Goal: Task Accomplishment & Management: Complete application form

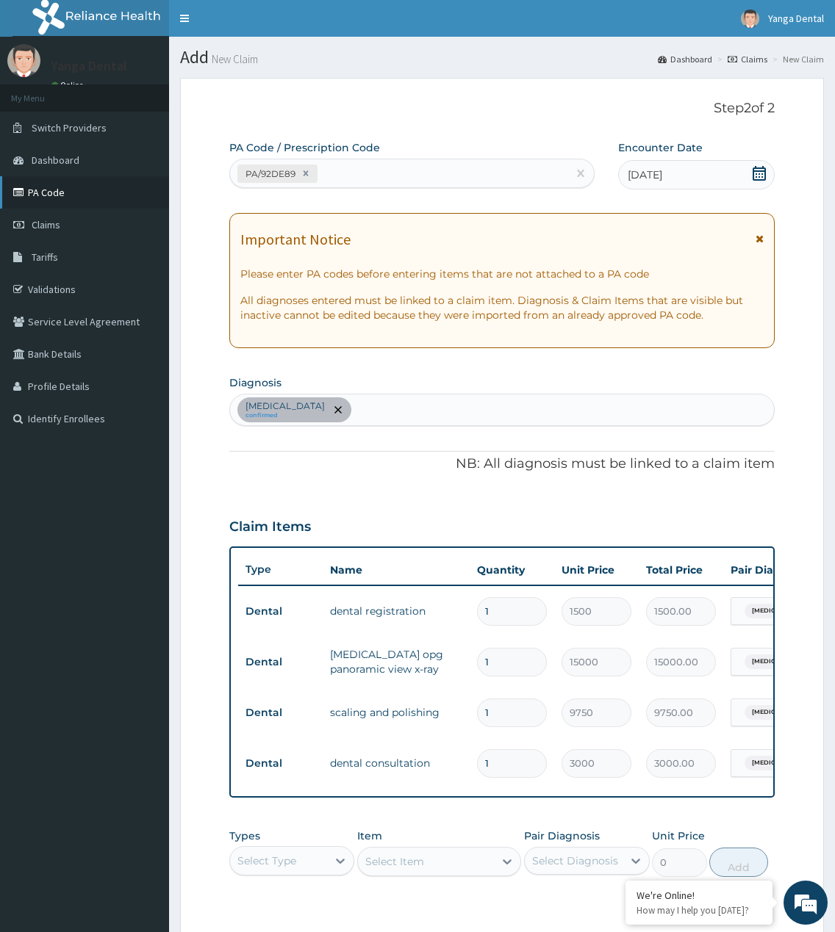
click at [60, 190] on link "PA Code" at bounding box center [84, 192] width 169 height 32
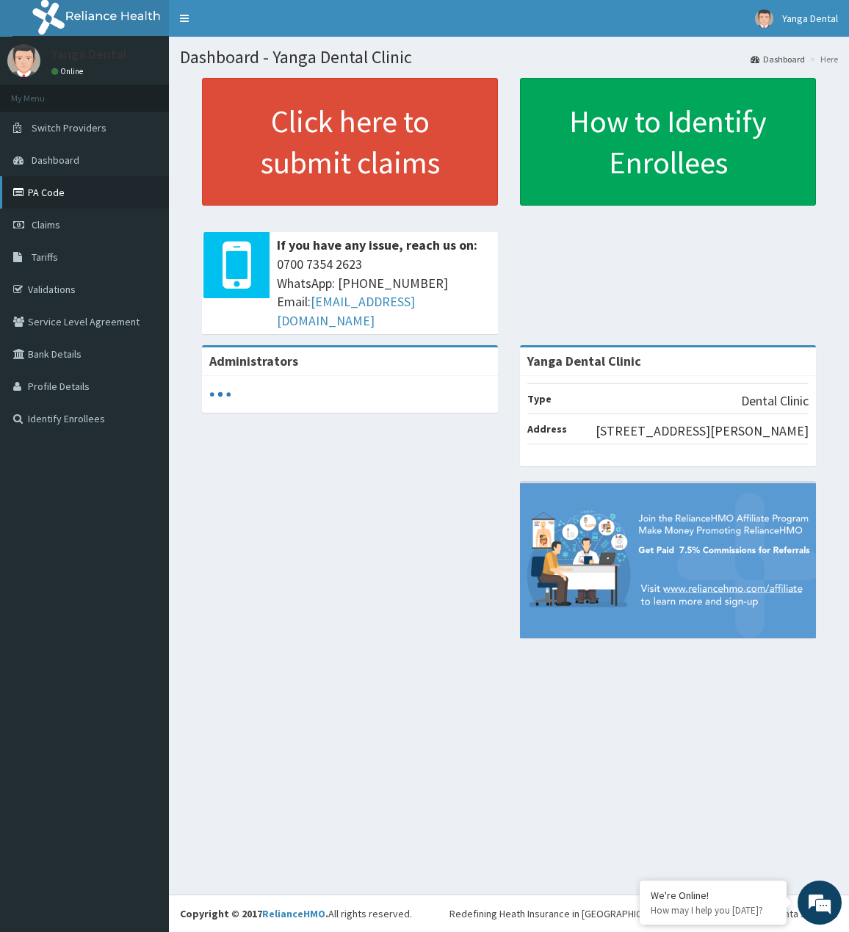
click at [29, 193] on link "PA Code" at bounding box center [84, 192] width 169 height 32
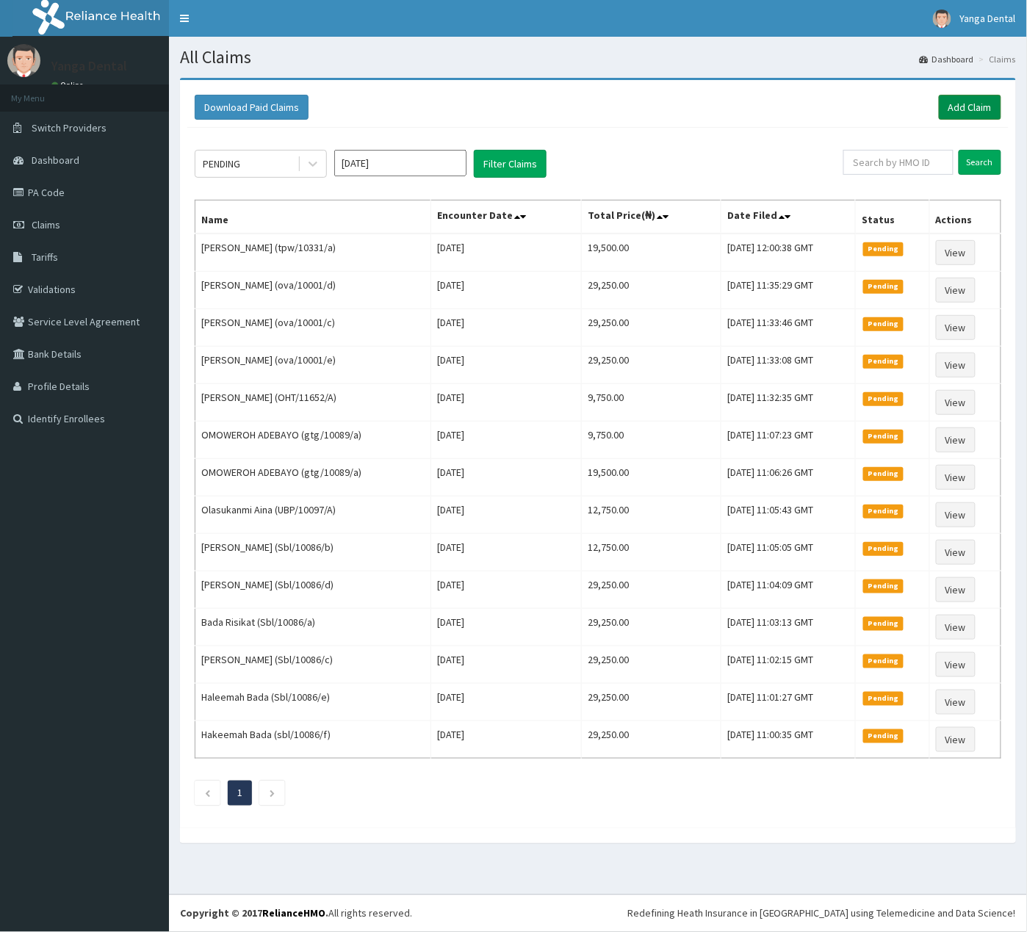
click at [961, 107] on link "Add Claim" at bounding box center [970, 107] width 62 height 25
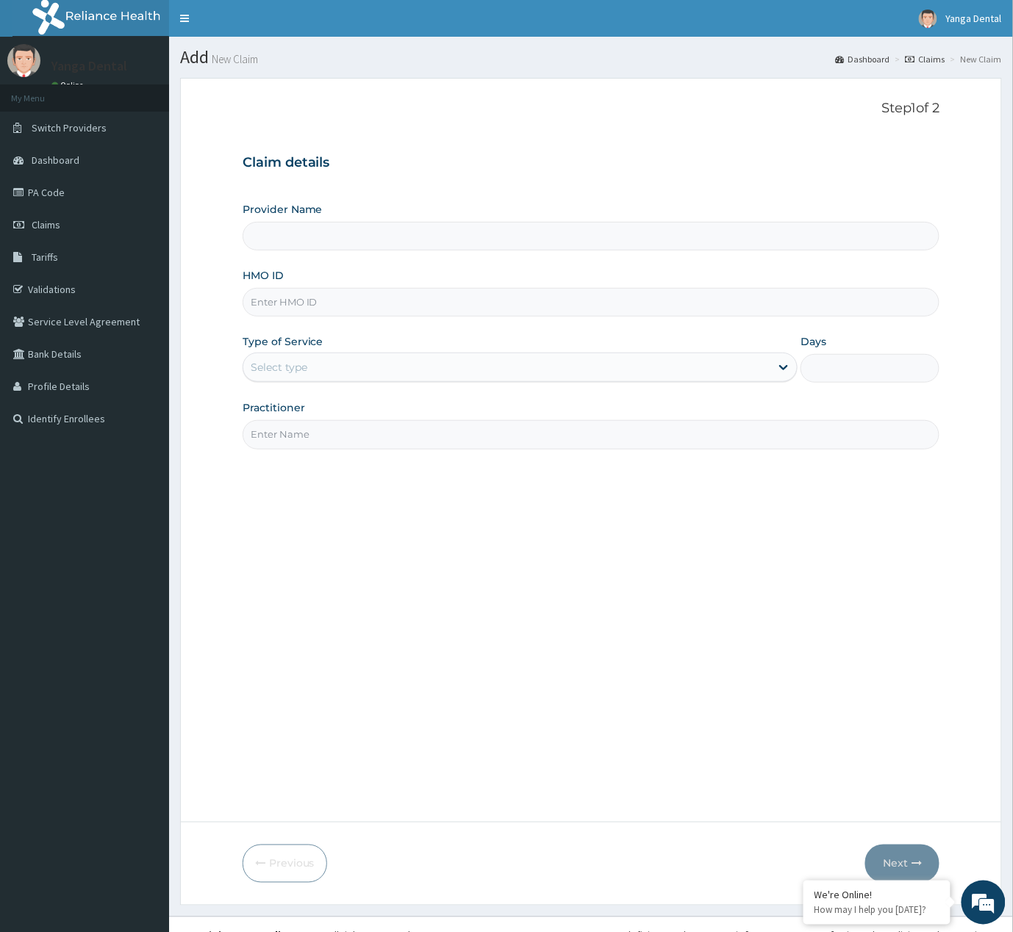
type input "Yanga Dental Clinic"
paste input "otv/10569/a"
click at [400, 306] on input "otv/10569/a" at bounding box center [590, 302] width 697 height 29
type input "otv/10569/a"
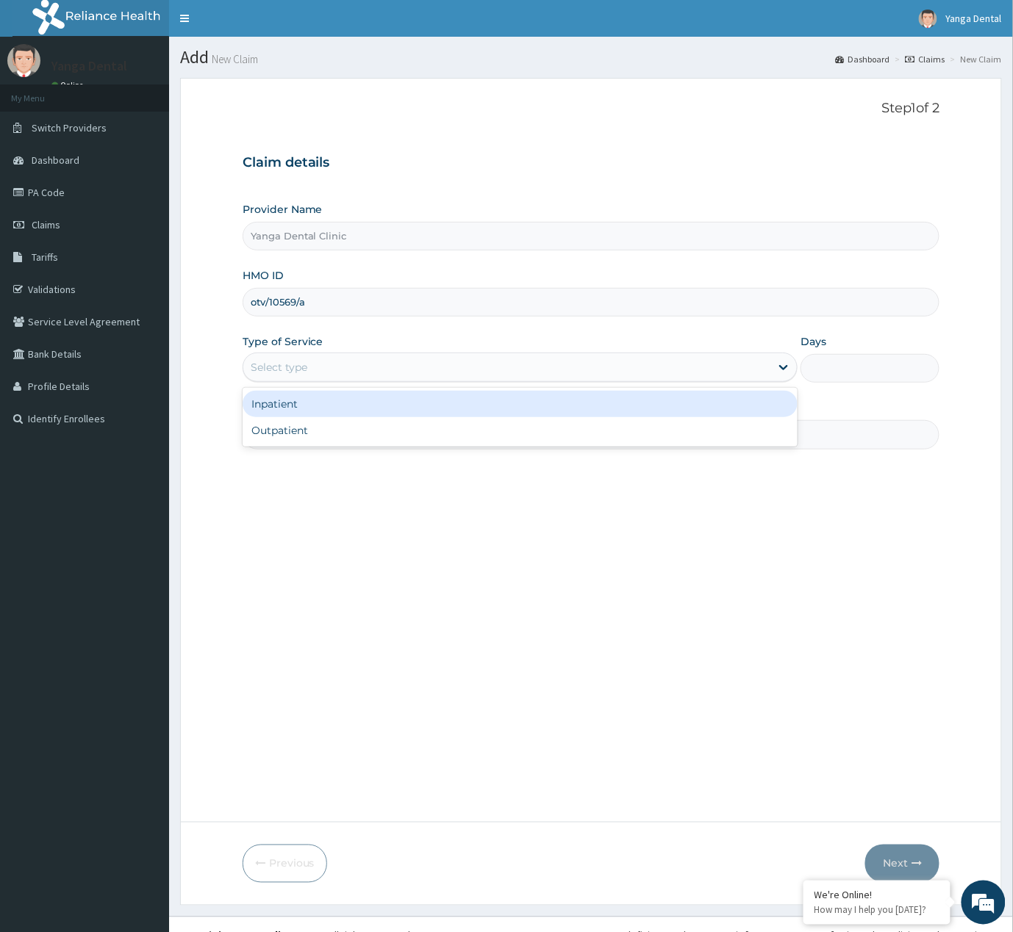
click at [401, 357] on div "Select type" at bounding box center [507, 368] width 528 height 24
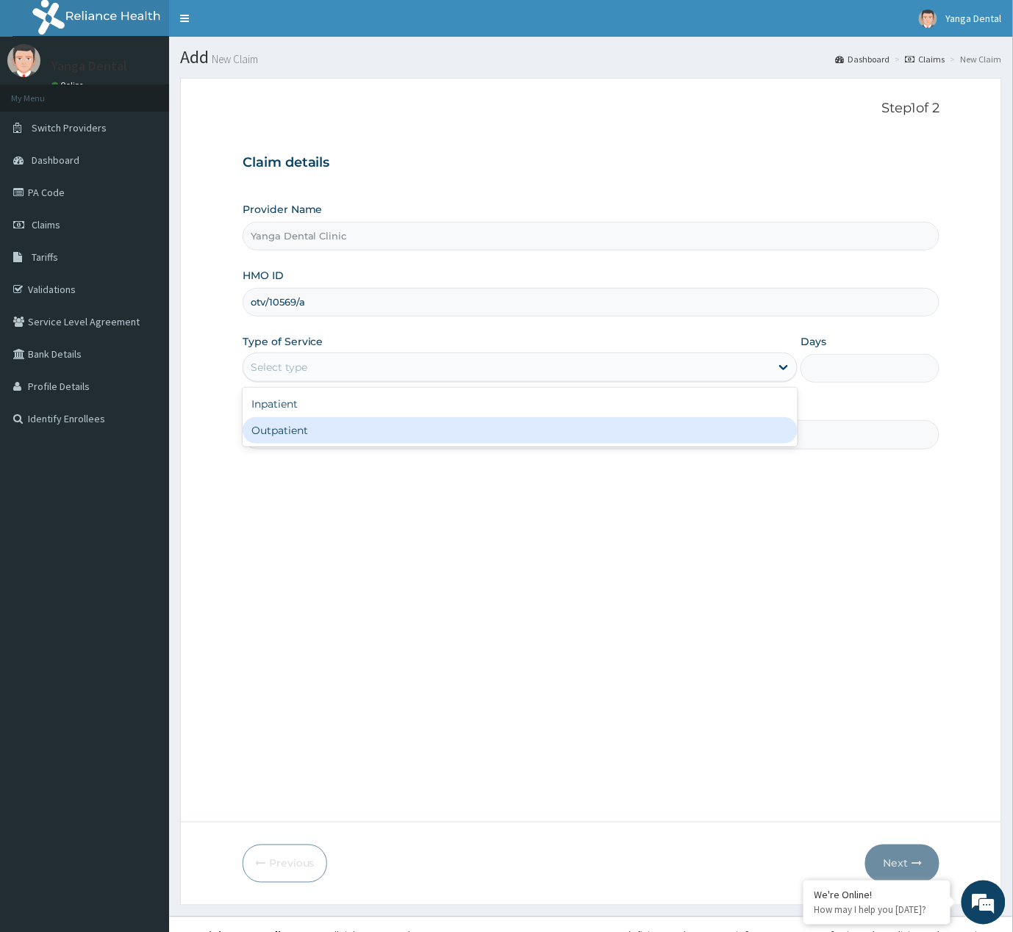
click at [371, 421] on div "Outpatient" at bounding box center [520, 430] width 556 height 26
type input "1"
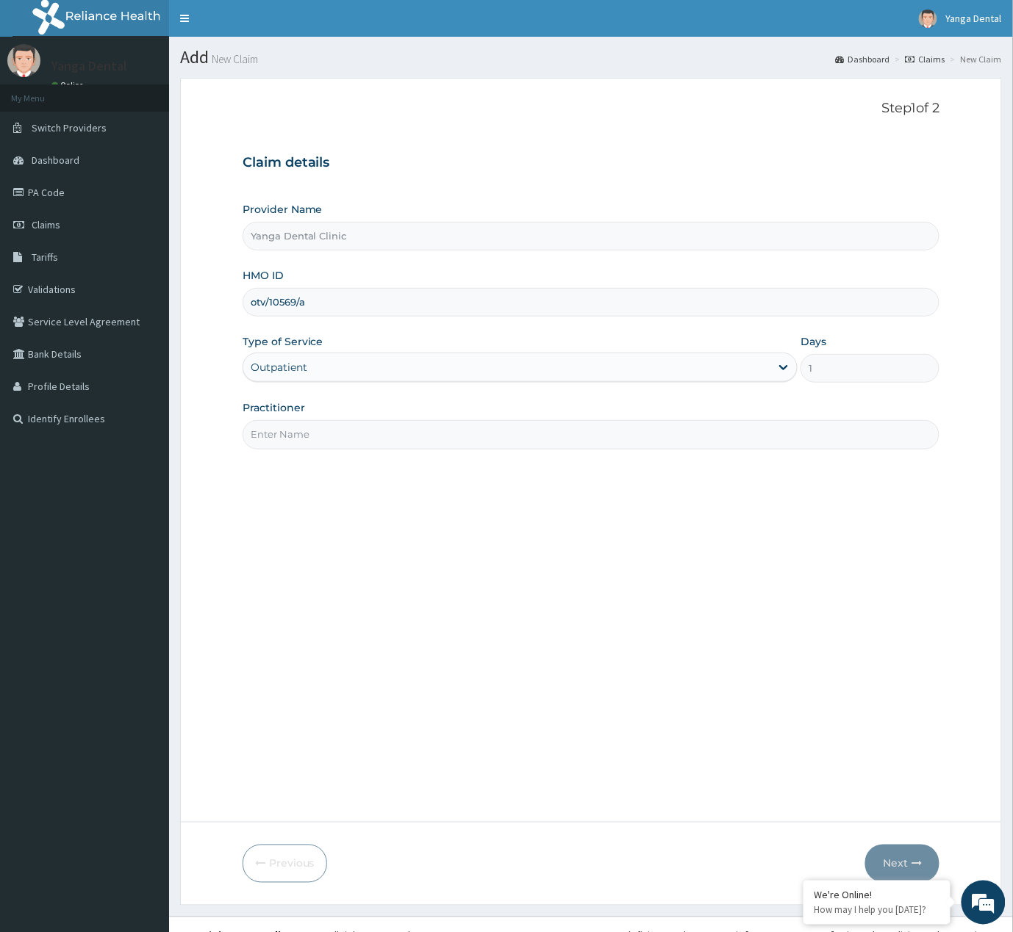
click at [403, 421] on div "Practitioner" at bounding box center [590, 424] width 697 height 48
click at [427, 449] on input "Practitioner" at bounding box center [590, 434] width 697 height 29
type input "Ehis"
click at [888, 859] on button "Next" at bounding box center [902, 864] width 74 height 38
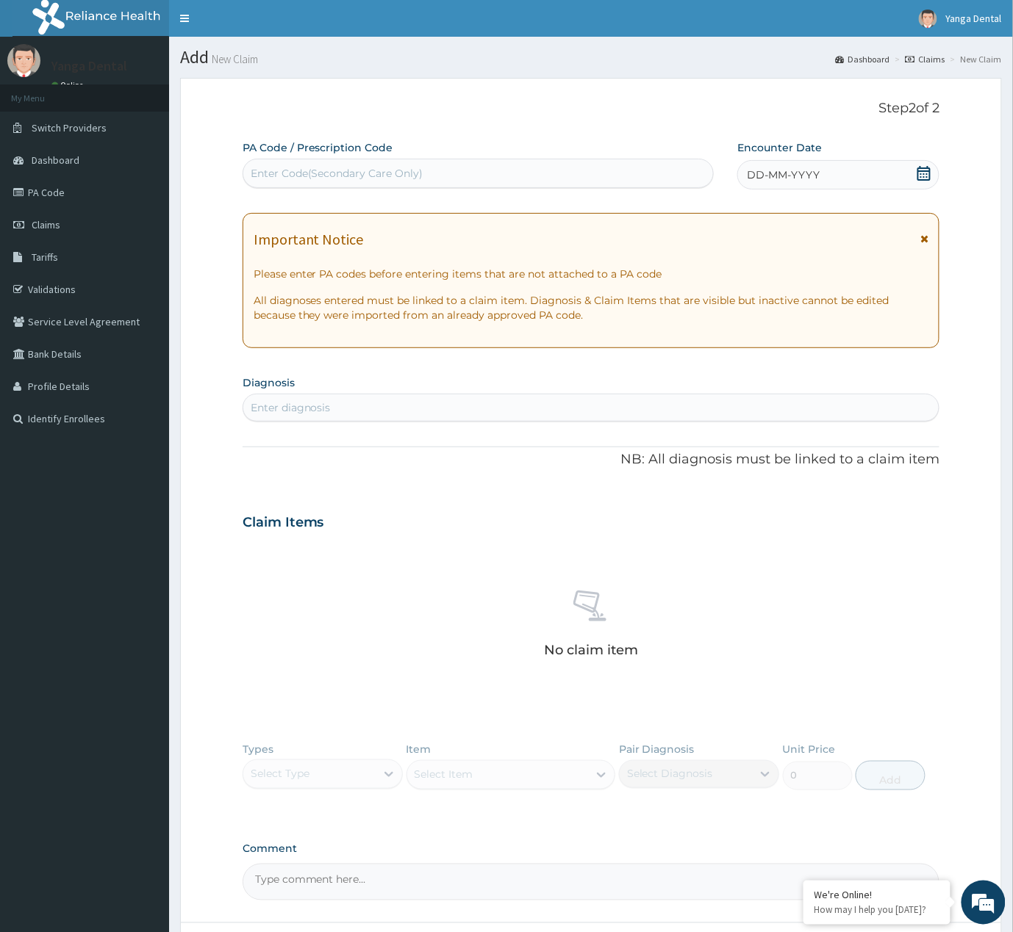
click at [422, 154] on div "PA Code / Prescription Code Enter Code(Secondary Care Only)" at bounding box center [478, 164] width 472 height 48
click at [410, 172] on div "Enter Code(Secondary Care Only)" at bounding box center [337, 173] width 173 height 15
paste input "PA/426025"
type input "PA/426025"
